Goal: Task Accomplishment & Management: Use online tool/utility

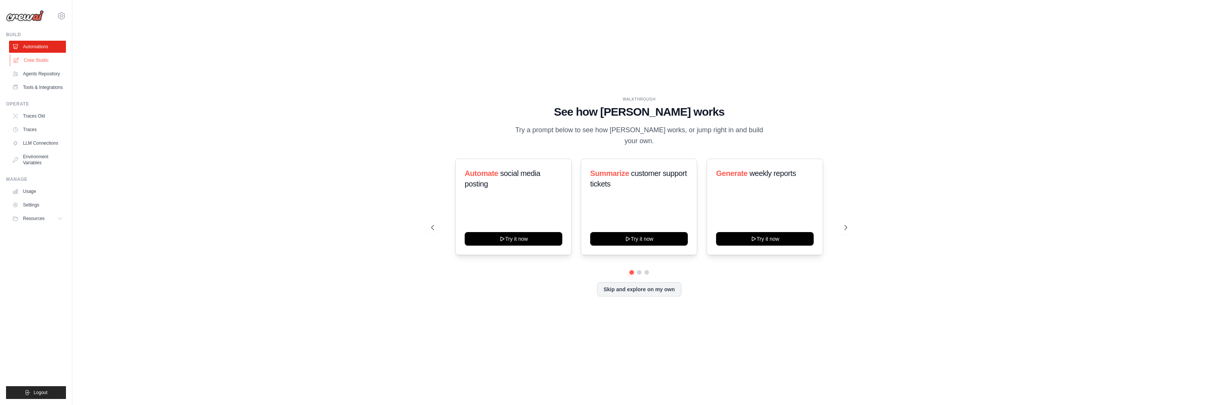
click at [54, 64] on link "Crew Studio" at bounding box center [38, 60] width 57 height 12
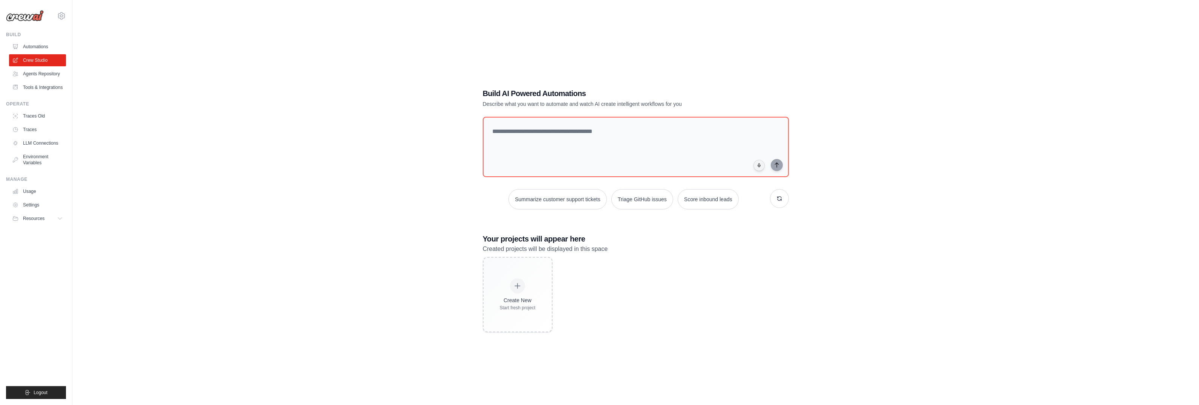
click at [56, 15] on div "icaro.belem-ext@ab-inbev.com AB InBev - GHQ Your organization Settings" at bounding box center [36, 12] width 60 height 24
click at [58, 15] on icon at bounding box center [61, 15] width 9 height 9
click at [79, 43] on span "AB InBev - GHQ" at bounding box center [94, 47] width 60 height 8
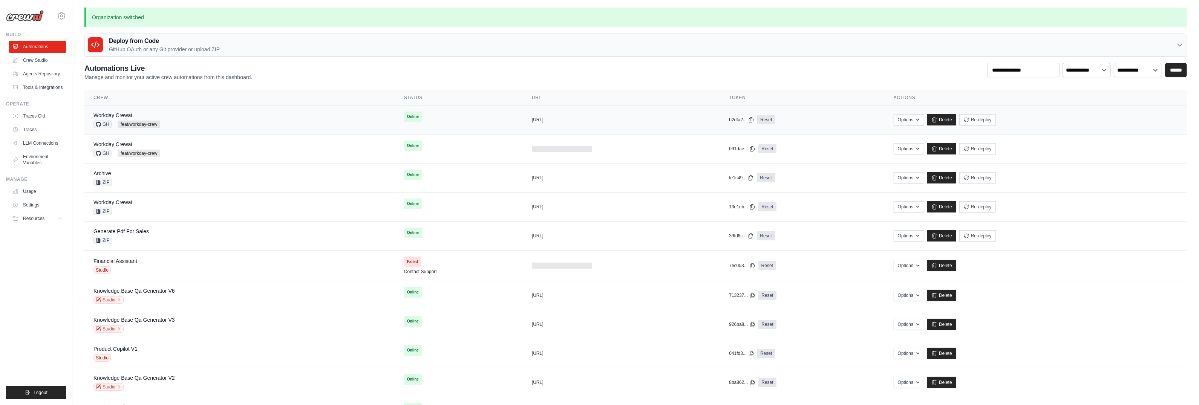
click at [264, 125] on div "Workday Crewai GH feat/workday-crew" at bounding box center [239, 120] width 293 height 17
click at [558, 123] on div "copied https://workday-crewai-66d6d7a5-62d" at bounding box center [621, 120] width 179 height 6
click at [541, 124] on td "copied https://workday-crewai-66d6d7a5-62d" at bounding box center [621, 120] width 197 height 29
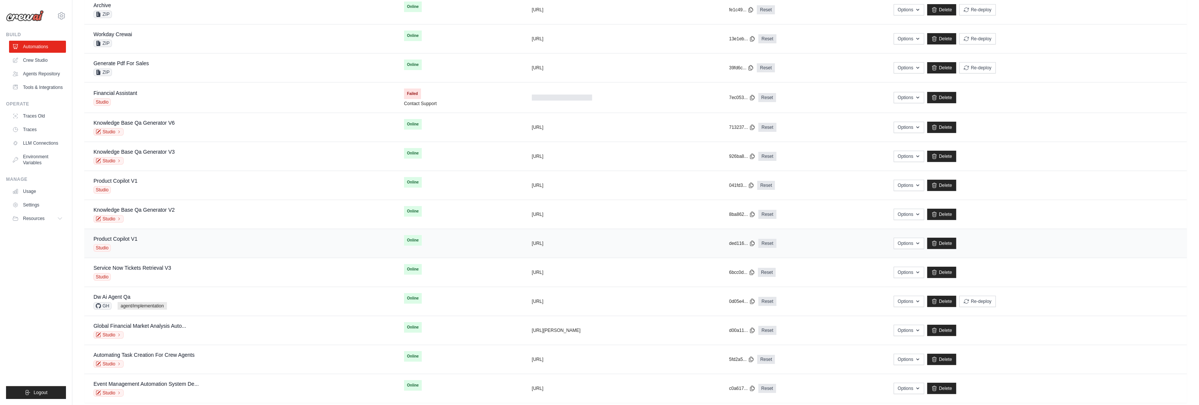
scroll to position [170, 0]
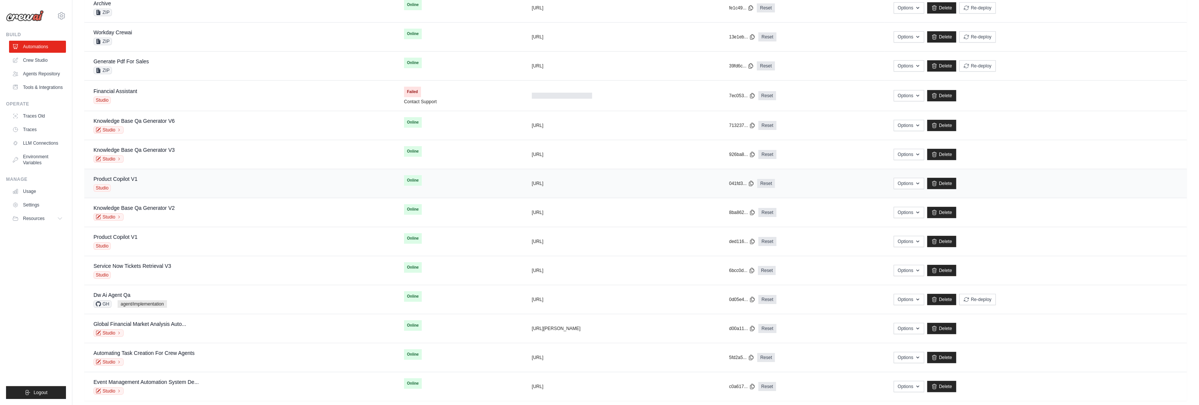
click at [157, 185] on div "Product Copilot V1 Studio" at bounding box center [239, 183] width 293 height 17
click at [38, 60] on link "Crew Studio" at bounding box center [38, 60] width 57 height 12
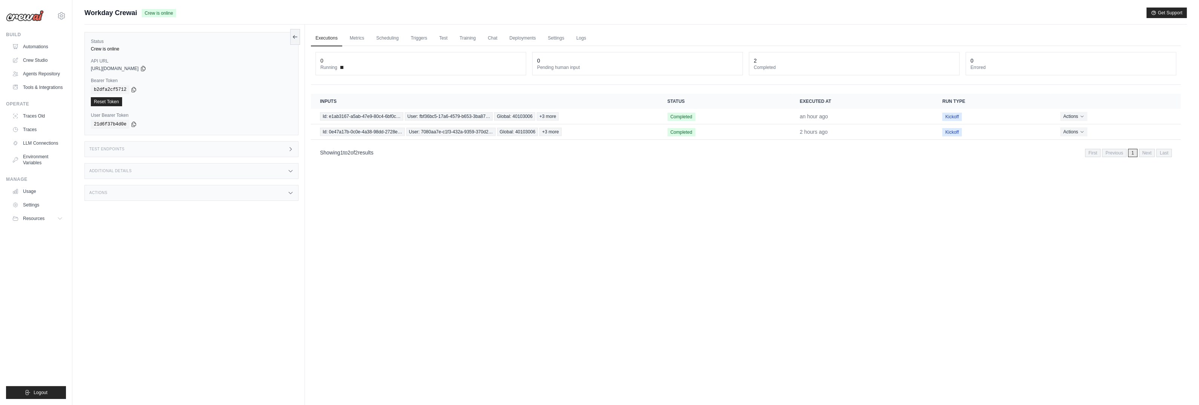
click at [143, 151] on div "Test Endpoints" at bounding box center [191, 149] width 214 height 16
click at [348, 182] on p "Retrieve the required inputs for your flow" at bounding box center [354, 180] width 81 height 6
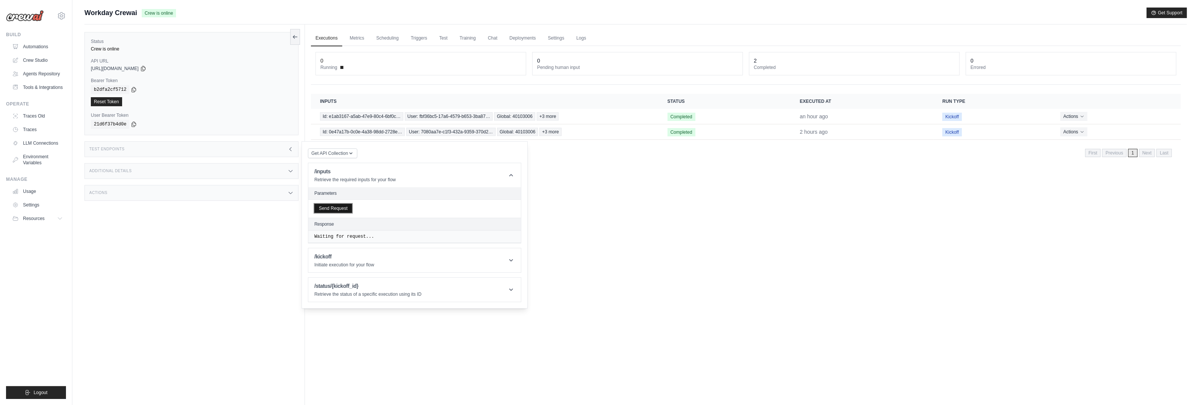
click at [346, 213] on button "Send Request" at bounding box center [333, 208] width 38 height 9
click at [401, 287] on header "/kickoff Initiate execution for your flow" at bounding box center [414, 281] width 213 height 24
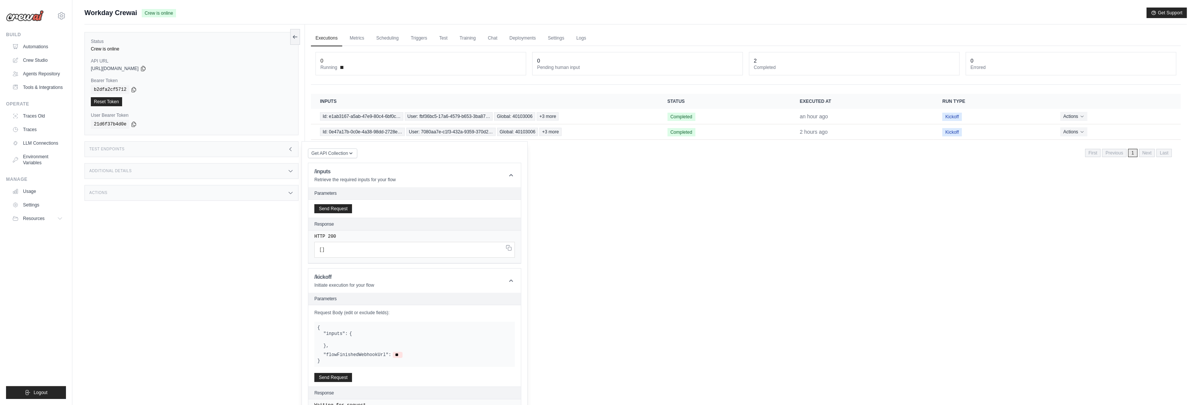
click at [719, 203] on div "Executions Metrics Scheduling Triggers Test Training Chat Deployments Settings …" at bounding box center [746, 227] width 882 height 405
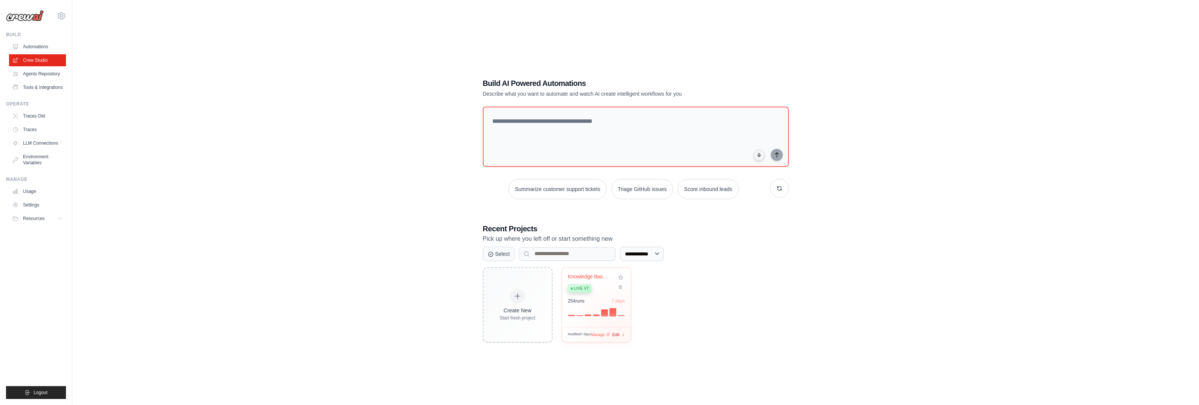
click at [619, 332] on span "Edit" at bounding box center [616, 335] width 7 height 6
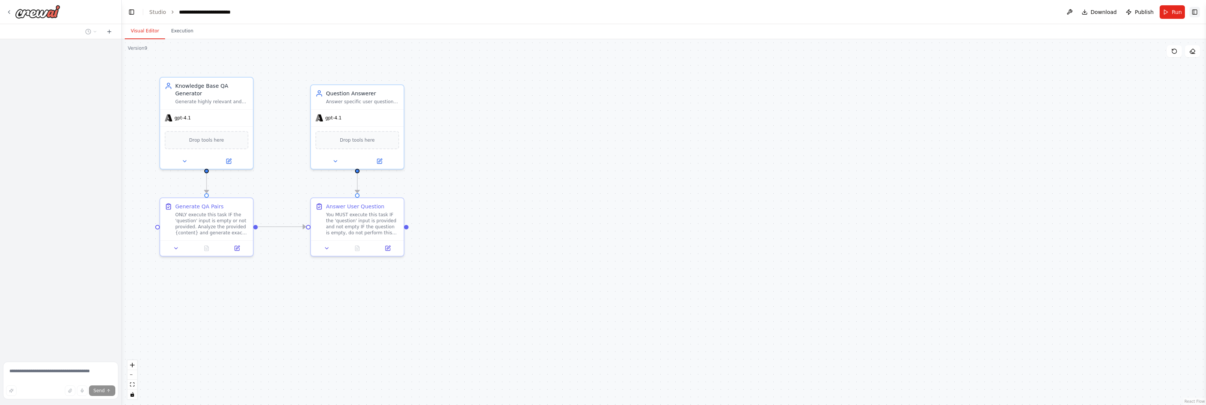
click at [1194, 9] on button "Toggle Right Sidebar" at bounding box center [1195, 12] width 11 height 11
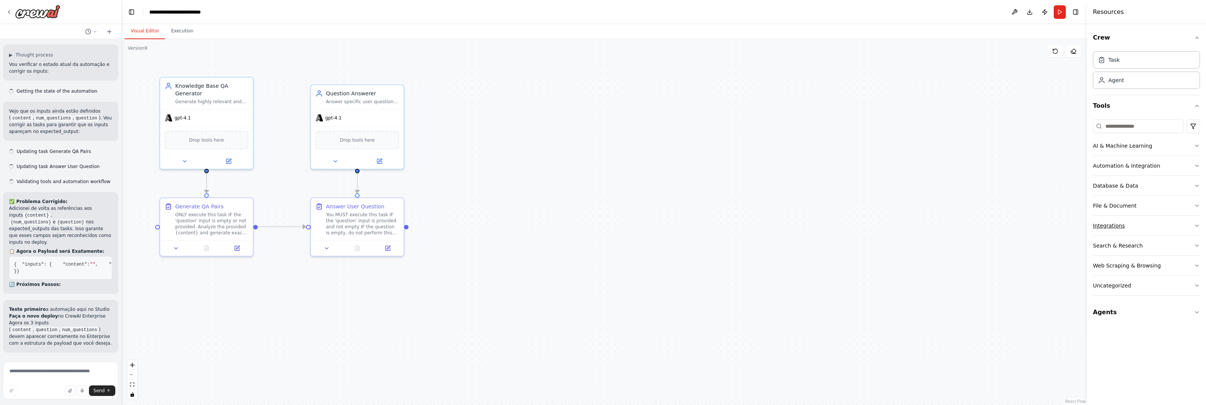
scroll to position [11474, 0]
click at [1123, 83] on div "Agent" at bounding box center [1116, 81] width 15 height 8
click at [1128, 85] on div "Agent" at bounding box center [1146, 80] width 107 height 17
drag, startPoint x: 1151, startPoint y: 233, endPoint x: 1132, endPoint y: 318, distance: 86.7
click at [1132, 318] on button "Agents" at bounding box center [1146, 312] width 107 height 21
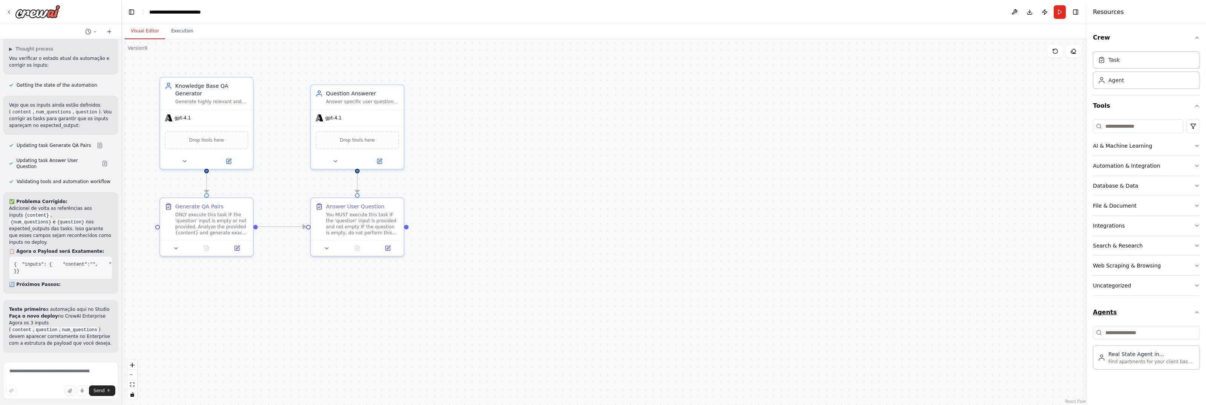
click at [1126, 163] on div "Automation & Integration" at bounding box center [1126, 166] width 67 height 8
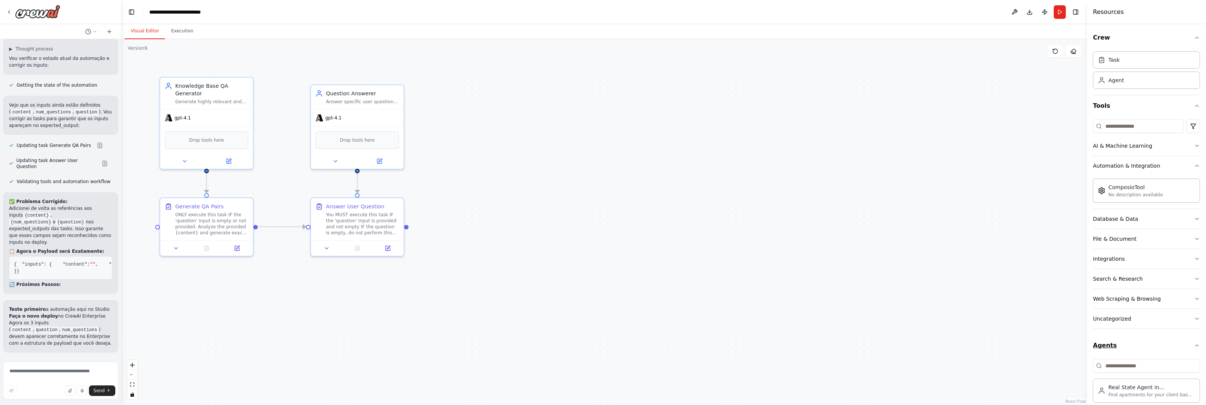
click at [1182, 166] on button "Automation & Integration" at bounding box center [1146, 166] width 107 height 20
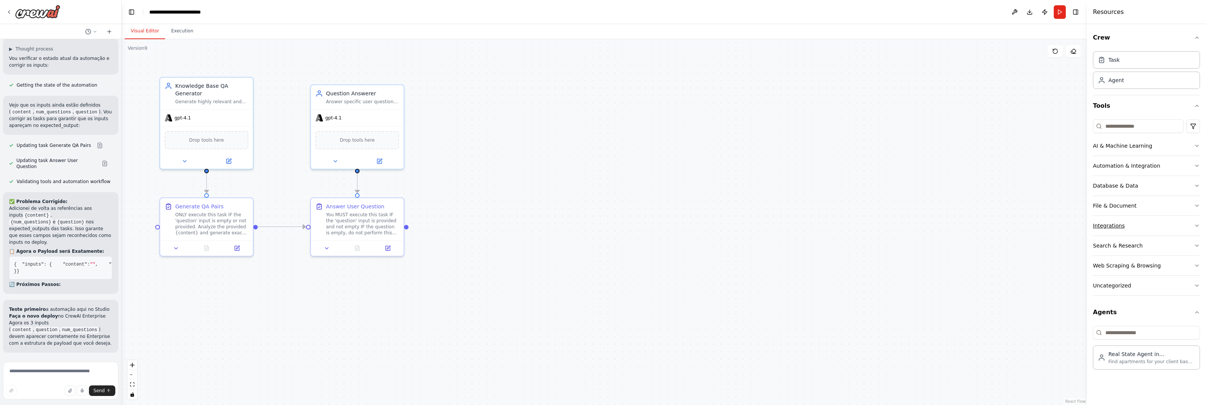
drag, startPoint x: 1132, startPoint y: 318, endPoint x: 1140, endPoint y: 225, distance: 93.0
click at [1140, 225] on button "Integrations" at bounding box center [1146, 226] width 107 height 20
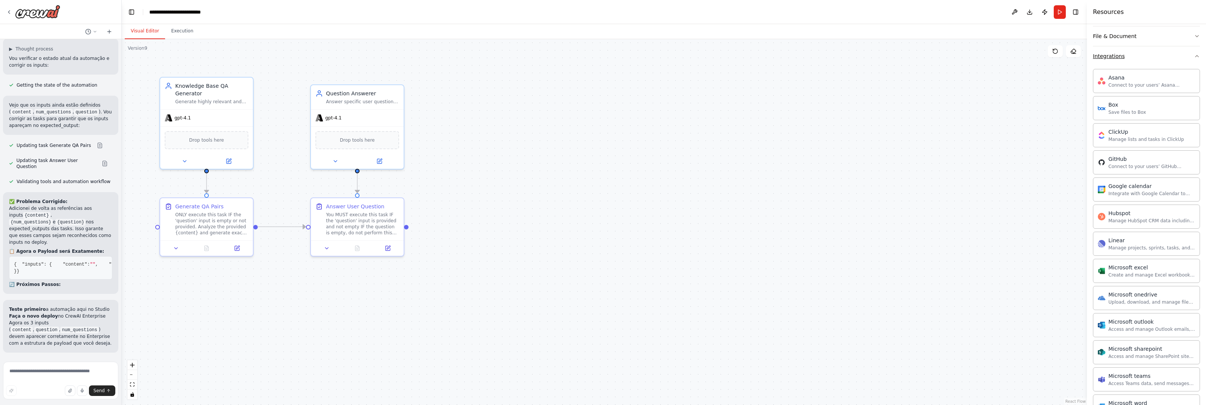
scroll to position [320, 0]
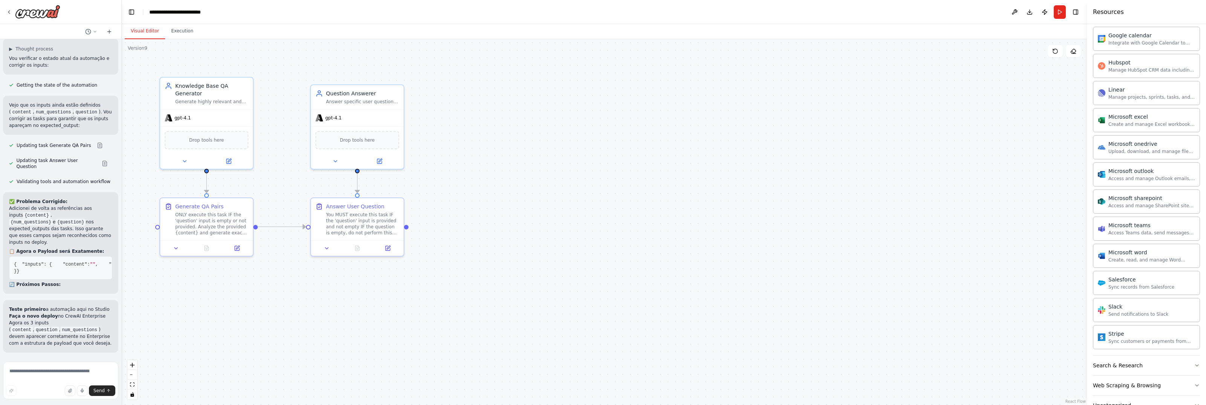
click at [678, 91] on div ".deletable-edge-delete-btn { width: 20px; height: 20px; border: 0px solid #ffff…" at bounding box center [604, 222] width 965 height 366
